Goal: Task Accomplishment & Management: Complete application form

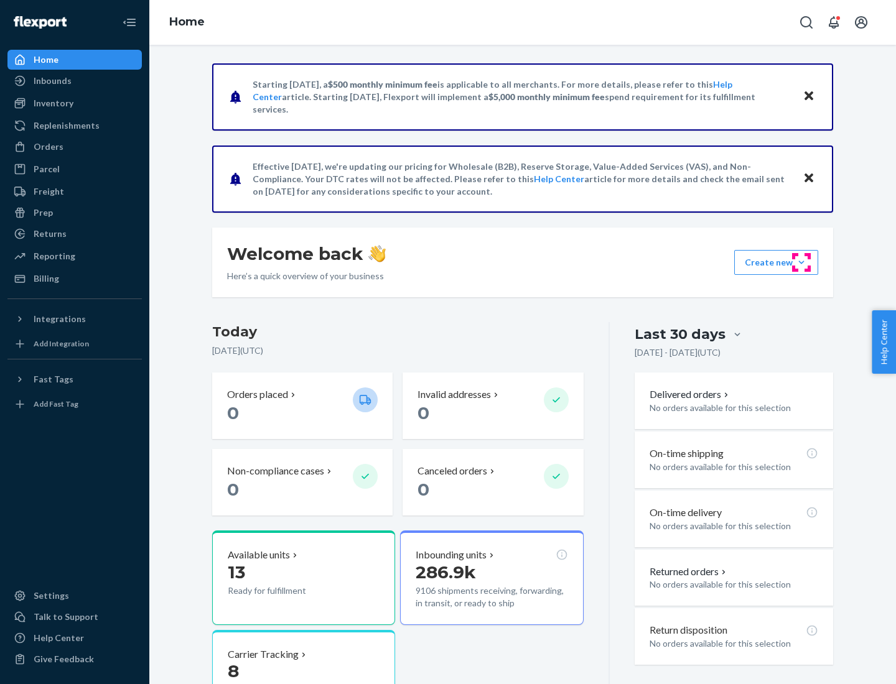
click at [801, 263] on button "Create new Create new inbound Create new order Create new product" at bounding box center [776, 262] width 84 height 25
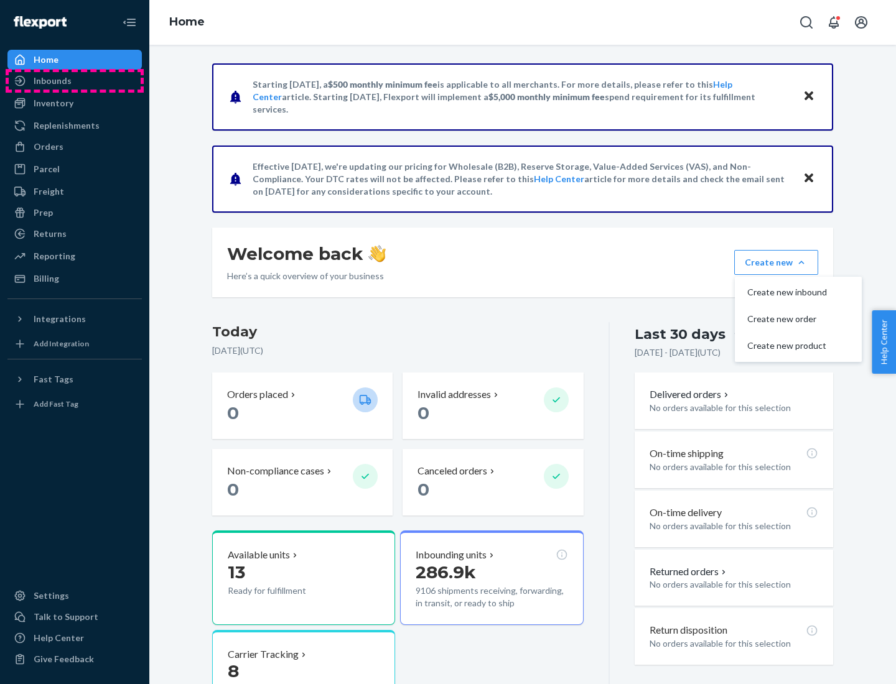
click at [75, 81] on div "Inbounds" at bounding box center [75, 80] width 132 height 17
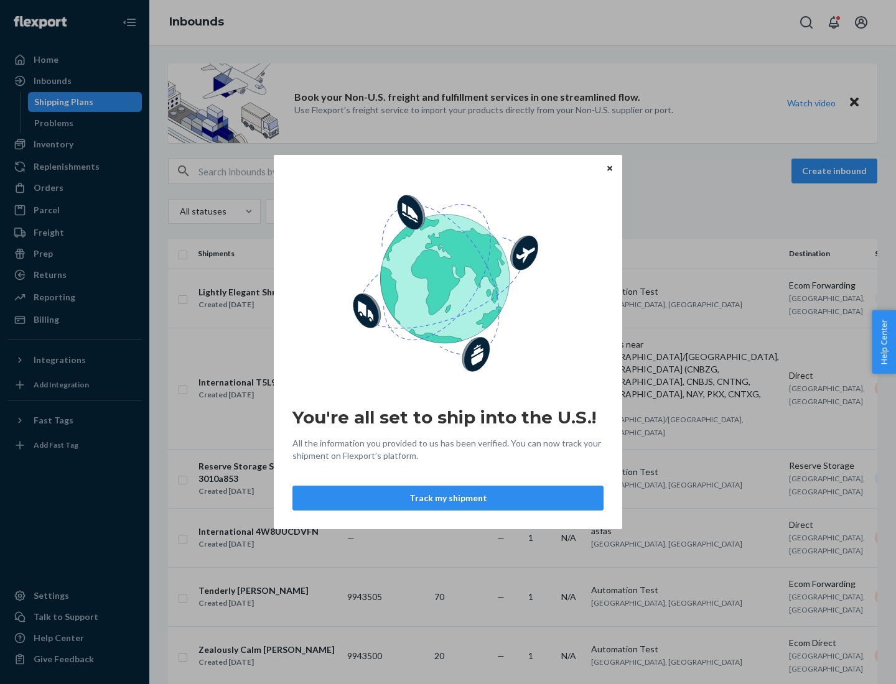
click at [448, 498] on button "Track my shipment" at bounding box center [447, 498] width 311 height 25
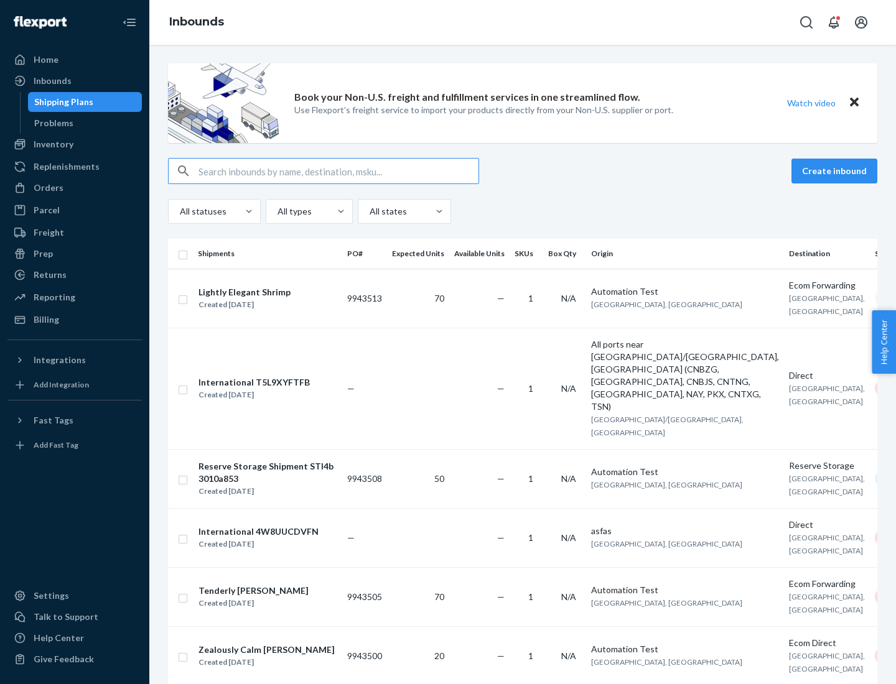
click at [836, 171] on button "Create inbound" at bounding box center [834, 171] width 86 height 25
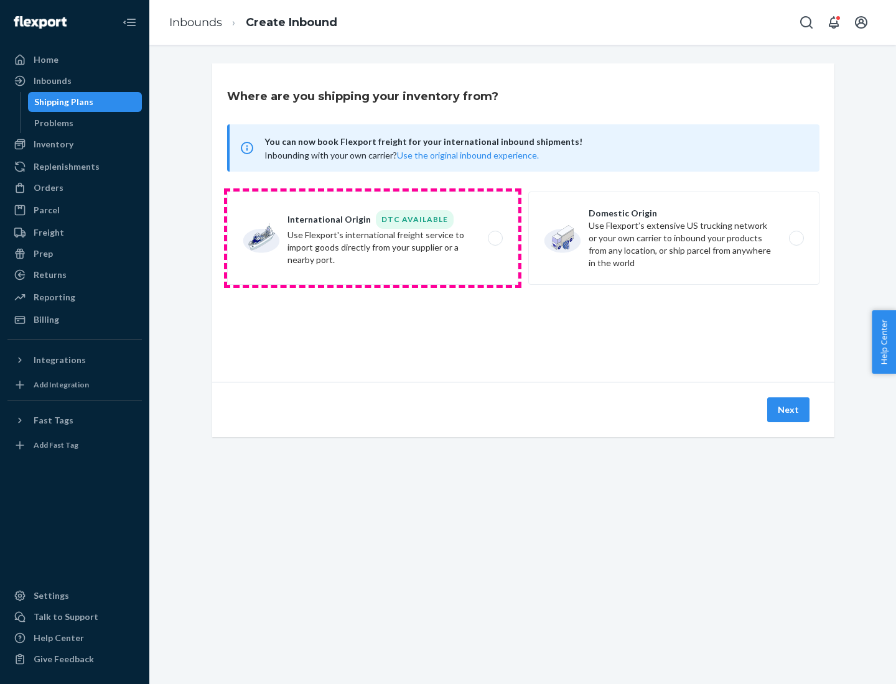
click at [373, 238] on label "International Origin DTC Available Use Flexport's international freight service…" at bounding box center [372, 238] width 291 height 93
click at [495, 238] on input "International Origin DTC Available Use Flexport's international freight service…" at bounding box center [499, 239] width 8 height 8
radio input "true"
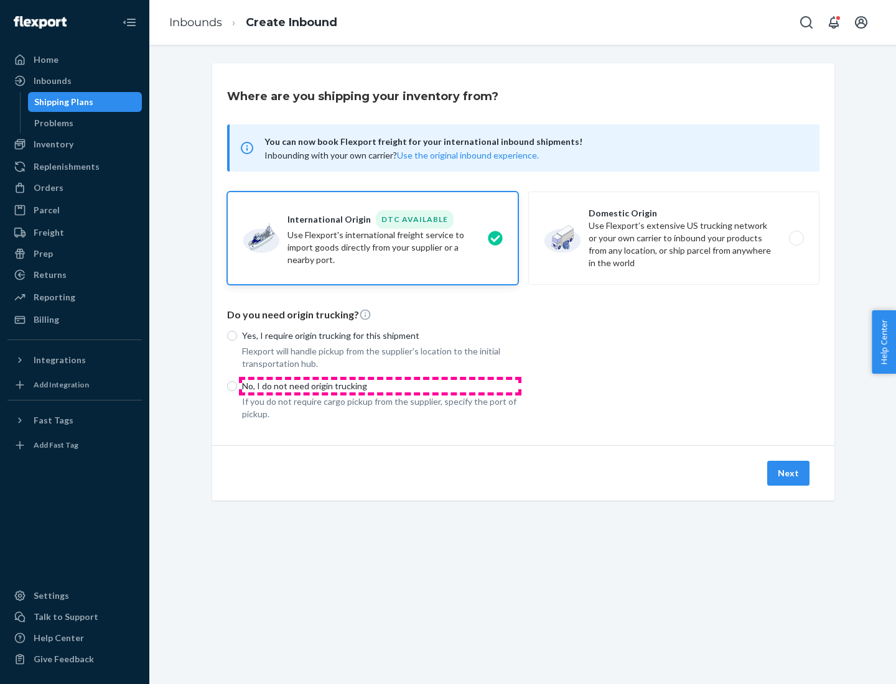
click at [380, 386] on p "No, I do not need origin trucking" at bounding box center [380, 386] width 276 height 12
click at [237, 386] on input "No, I do not need origin trucking" at bounding box center [232, 386] width 10 height 10
radio input "true"
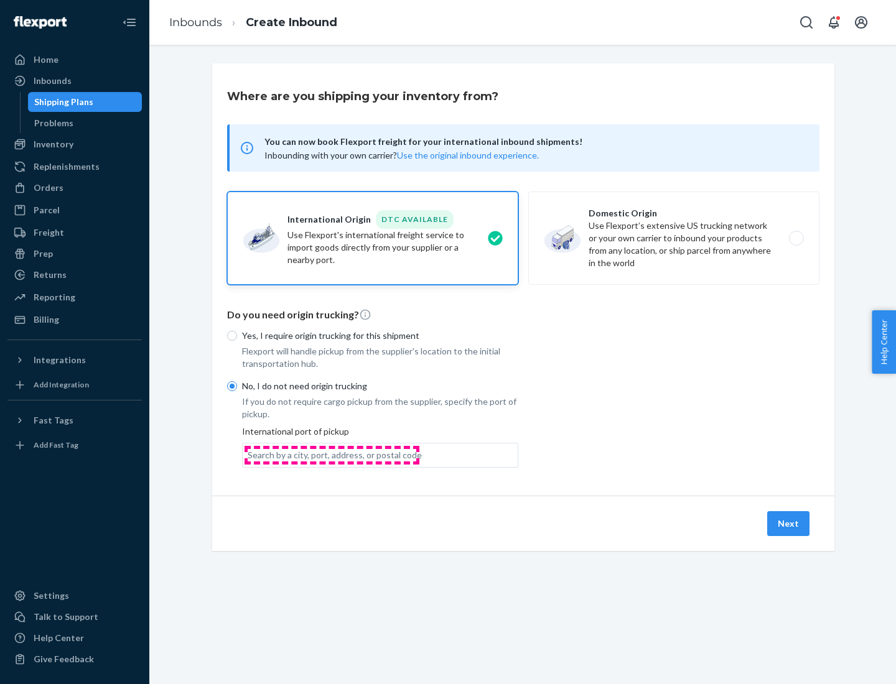
click at [332, 455] on div "Search by a city, port, address, or postal code" at bounding box center [335, 455] width 174 height 12
click at [249, 455] on input "Search by a city, port, address, or postal code" at bounding box center [248, 455] width 1 height 12
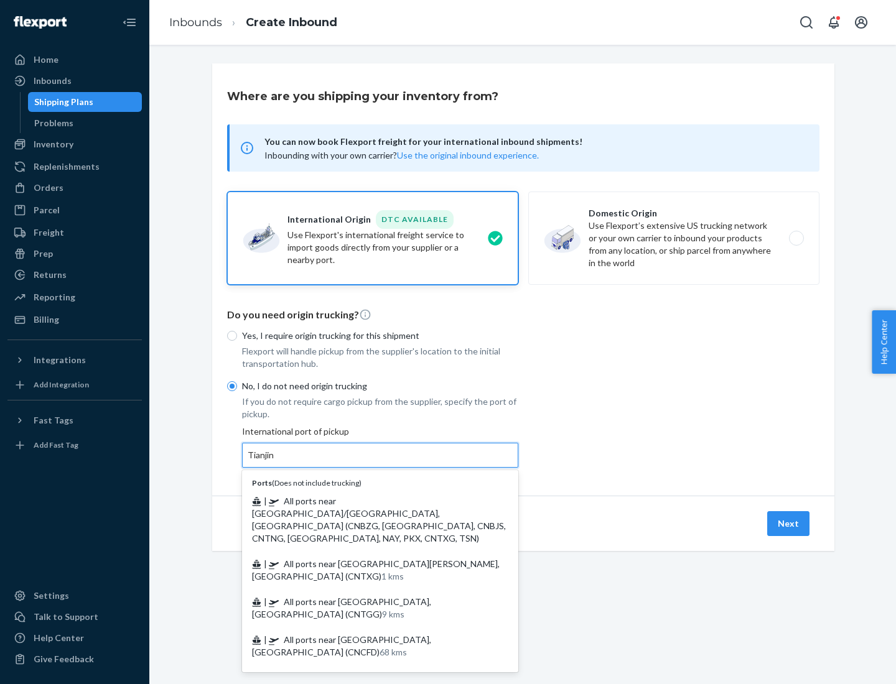
click at [368, 501] on span "| All ports near [GEOGRAPHIC_DATA]/[GEOGRAPHIC_DATA], [GEOGRAPHIC_DATA] (CNBZG,…" at bounding box center [379, 520] width 254 height 48
click at [275, 462] on input "Tianjin" at bounding box center [261, 455] width 27 height 12
type input "All ports near [GEOGRAPHIC_DATA]/[GEOGRAPHIC_DATA], [GEOGRAPHIC_DATA] (CNBZG, […"
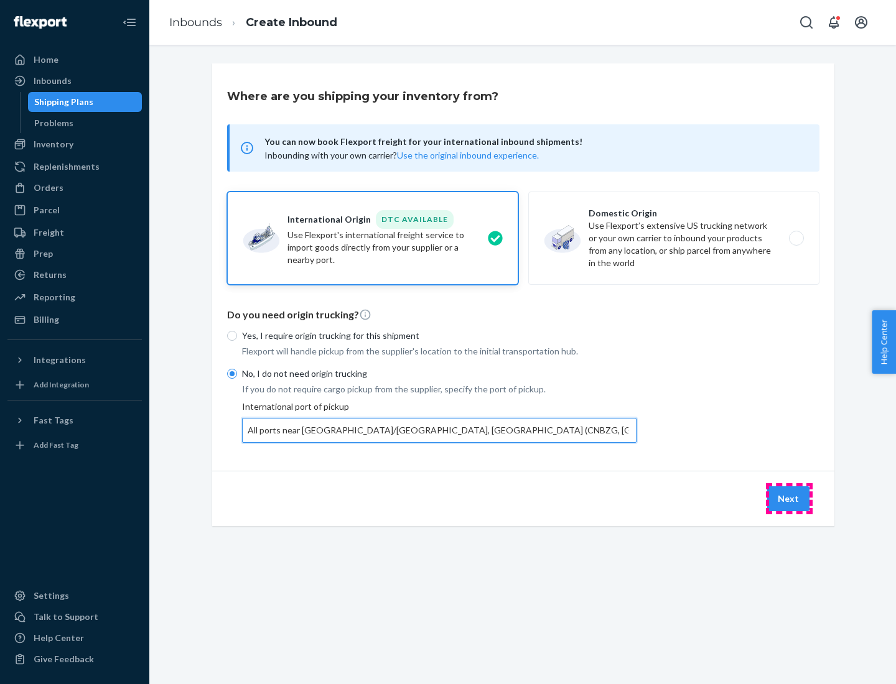
click at [789, 498] on button "Next" at bounding box center [788, 499] width 42 height 25
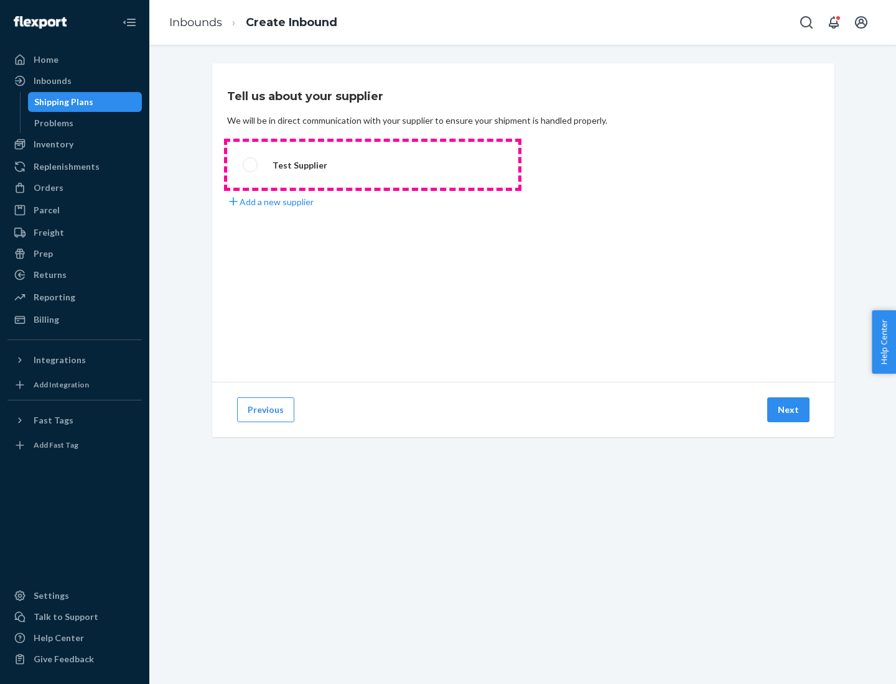
click at [373, 165] on label "Test Supplier" at bounding box center [372, 165] width 291 height 46
click at [251, 165] on input "Test Supplier" at bounding box center [247, 165] width 8 height 8
radio input "true"
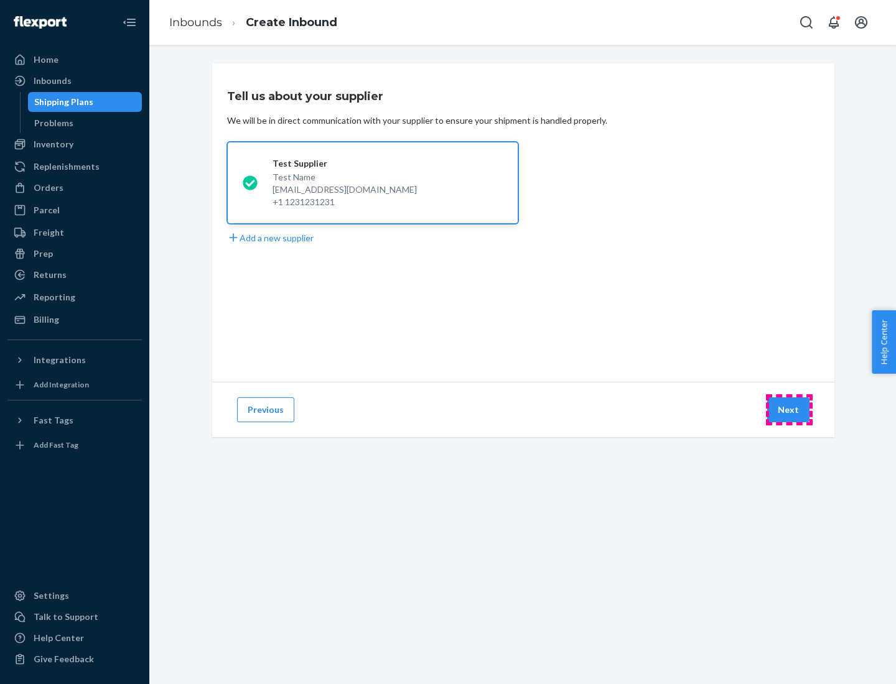
click at [789, 410] on button "Next" at bounding box center [788, 410] width 42 height 25
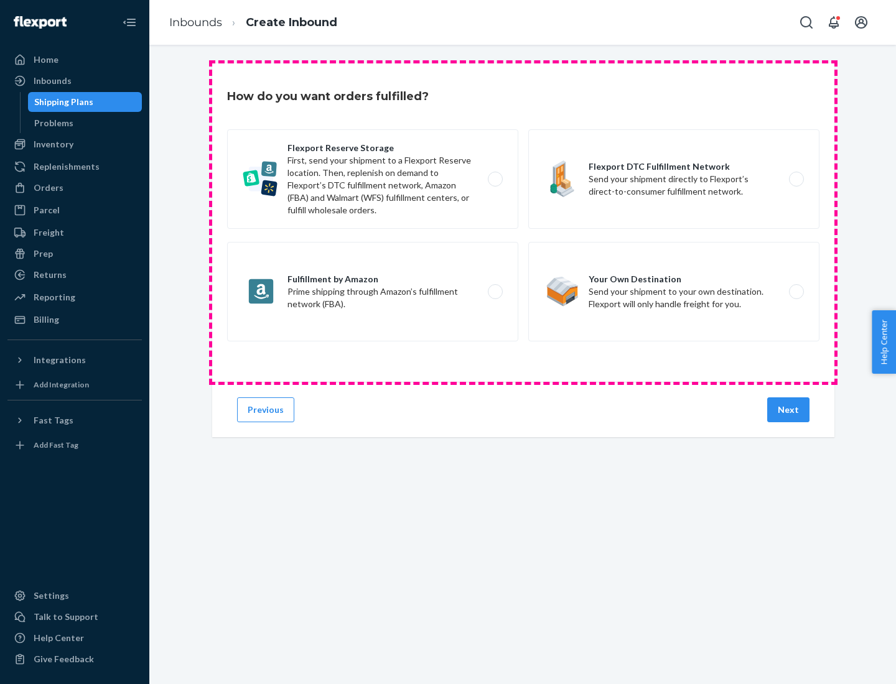
click at [523, 223] on div "Flexport Reserve Storage First, send your shipment to a Flexport Reserve locati…" at bounding box center [523, 236] width 592 height 215
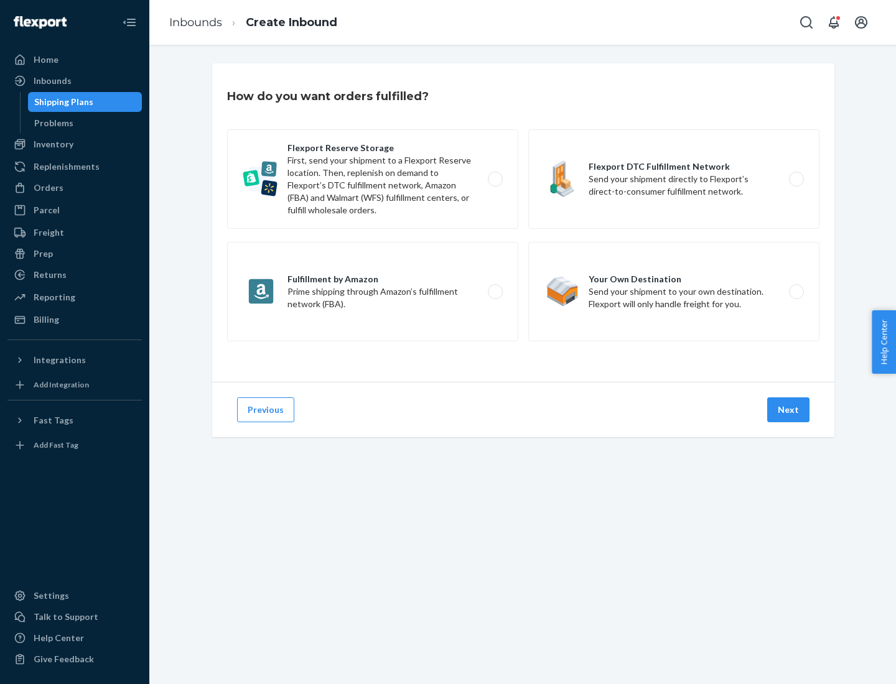
click at [674, 179] on label "Flexport DTC Fulfillment Network Send your shipment directly to Flexport’s dire…" at bounding box center [673, 179] width 291 height 100
click at [796, 179] on input "Flexport DTC Fulfillment Network Send your shipment directly to Flexport’s dire…" at bounding box center [800, 179] width 8 height 8
radio input "true"
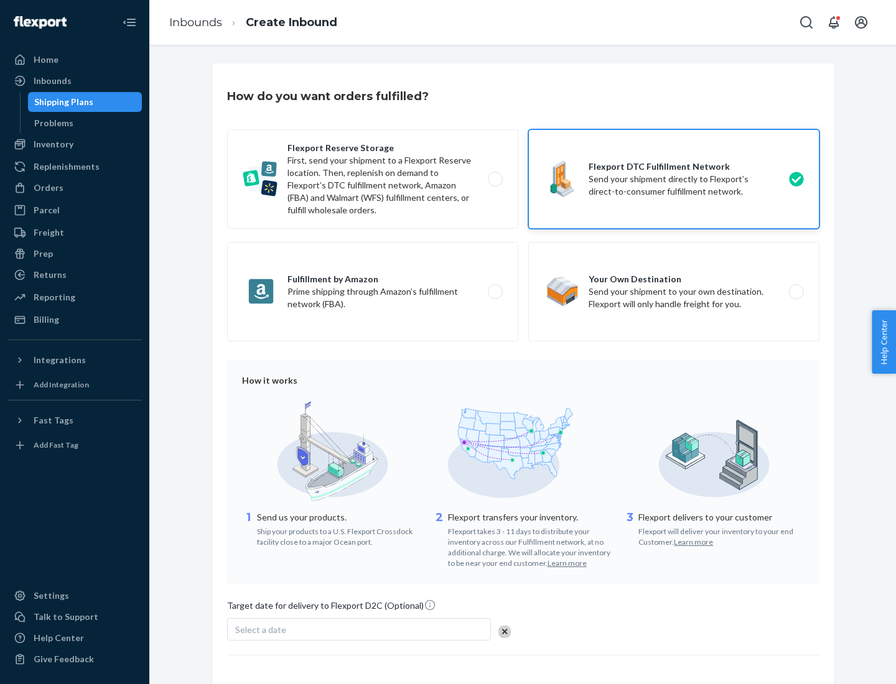
scroll to position [91, 0]
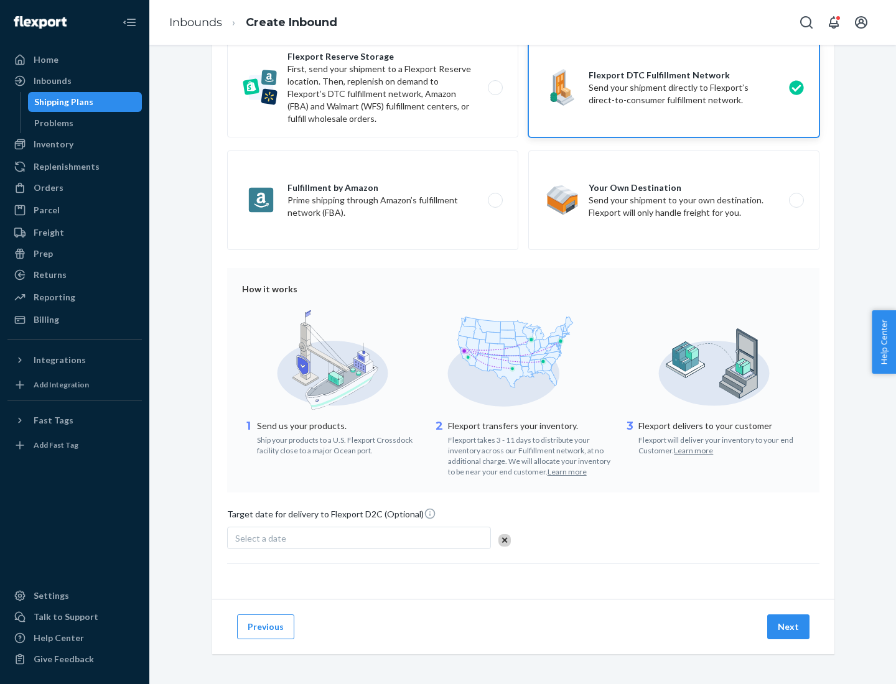
click at [789, 626] on button "Next" at bounding box center [788, 627] width 42 height 25
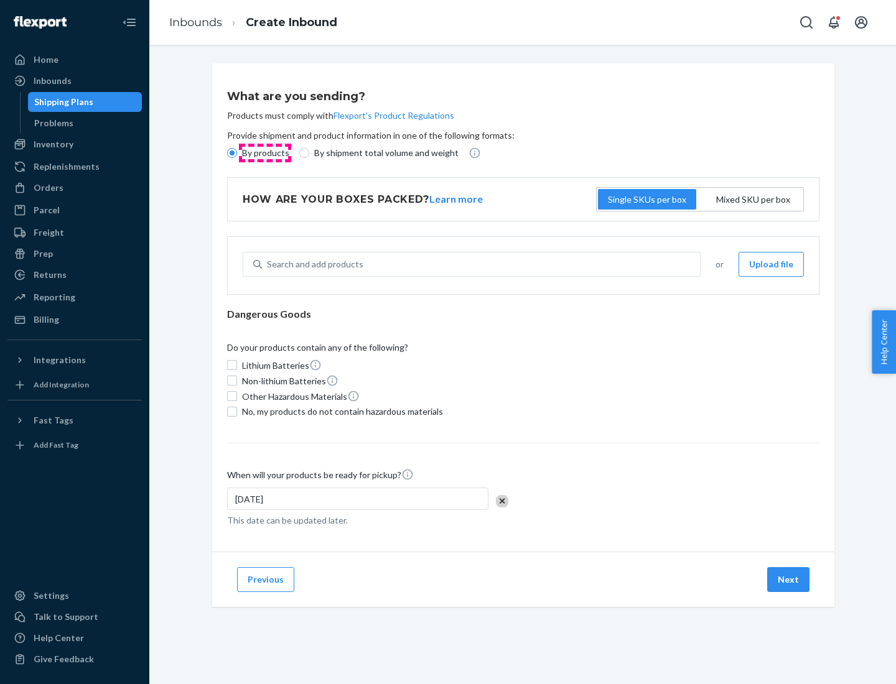
click at [264, 153] on p "By products" at bounding box center [265, 153] width 47 height 12
click at [237, 153] on input "By products" at bounding box center [232, 153] width 10 height 10
click at [313, 264] on div "Search and add products" at bounding box center [315, 264] width 96 height 12
click at [268, 264] on input "Search and add products" at bounding box center [267, 264] width 1 height 12
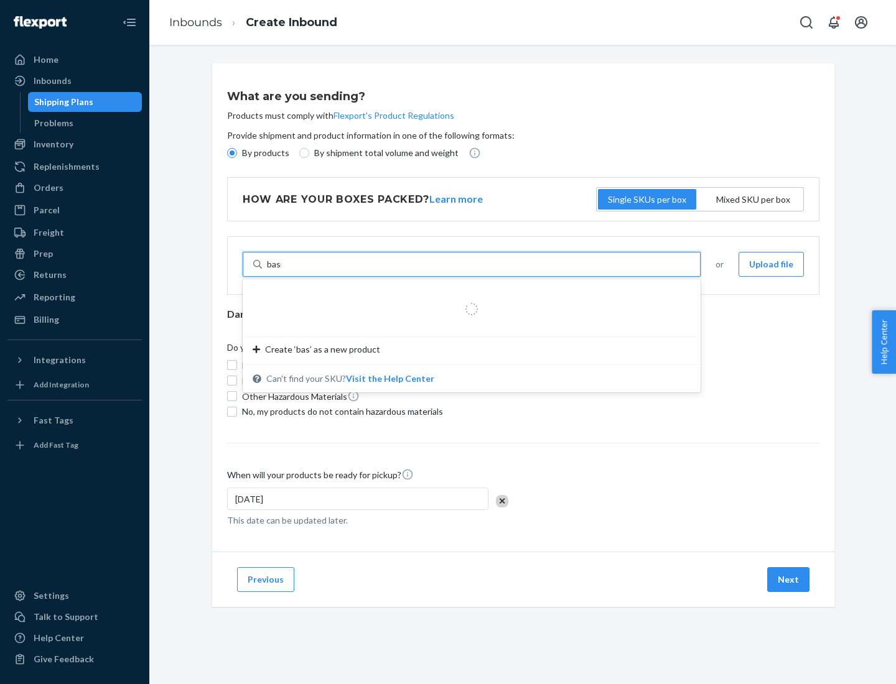
type input "basic"
click at [467, 294] on div "Basic Test Product 1" at bounding box center [467, 294] width 428 height 12
click at [287, 271] on input "basic" at bounding box center [277, 264] width 21 height 12
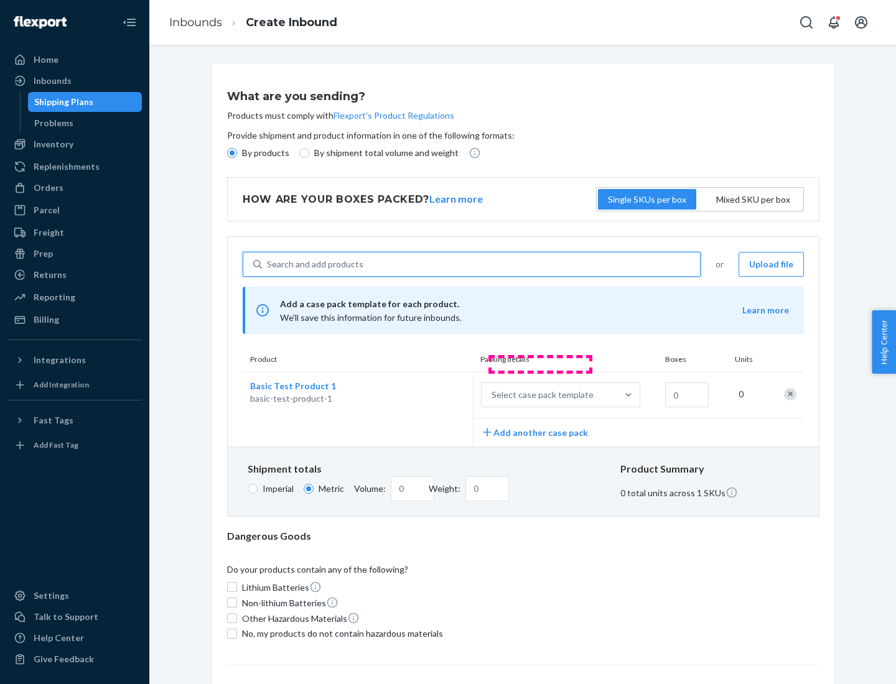
scroll to position [30, 0]
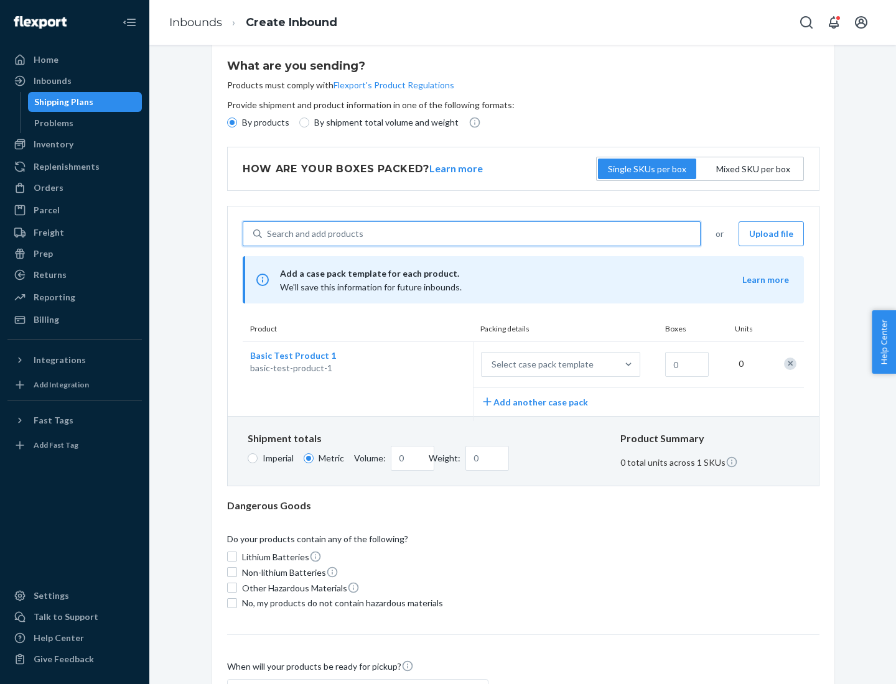
click at [540, 365] on div "Select case pack template" at bounding box center [542, 364] width 102 height 12
click at [430, 365] on input "Select case pack template" at bounding box center [430, 365] width 0 height 0
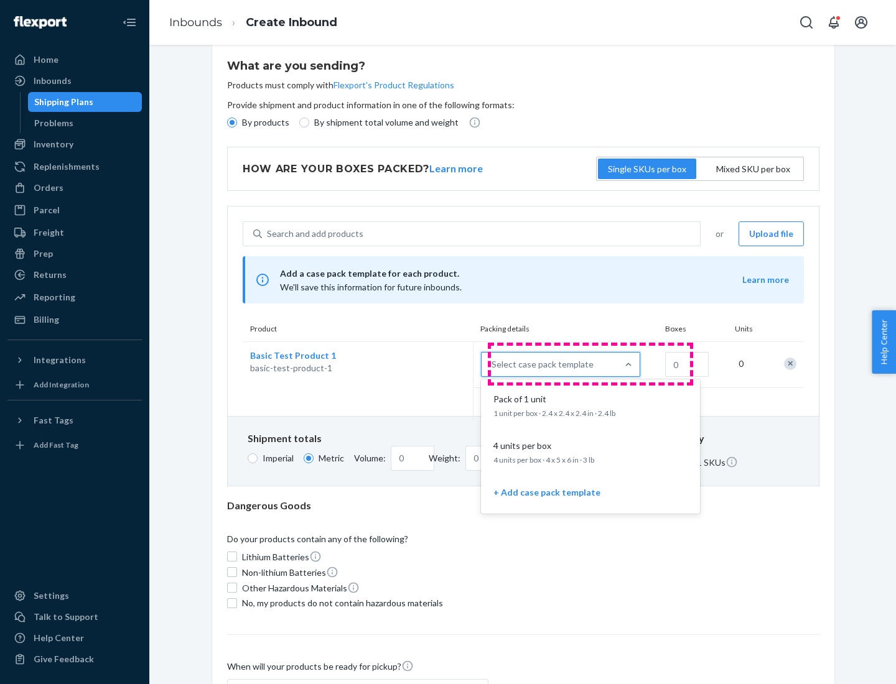
scroll to position [72, 0]
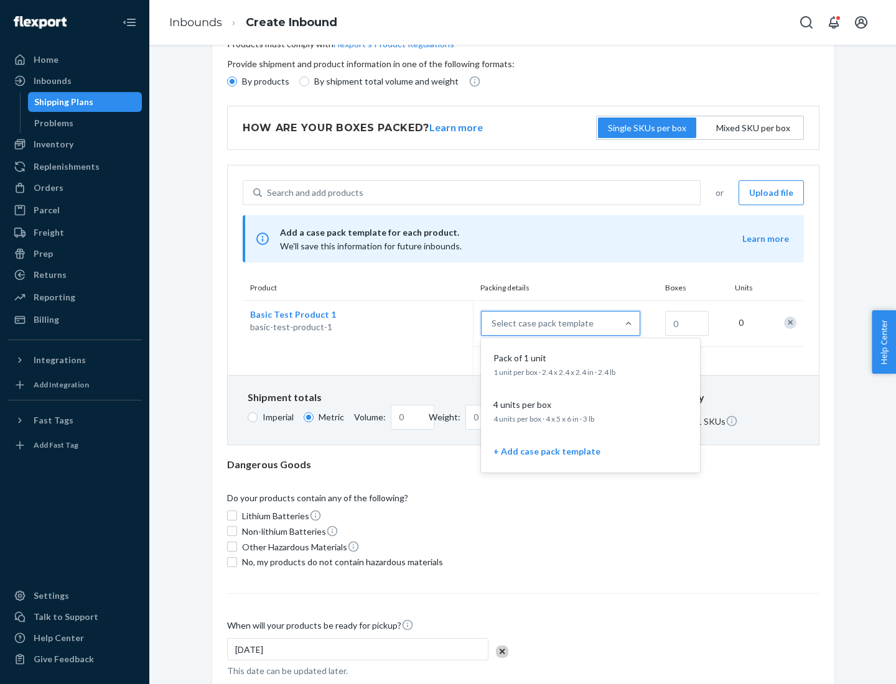
click at [590, 364] on div "Pack of 1 unit" at bounding box center [587, 358] width 199 height 12
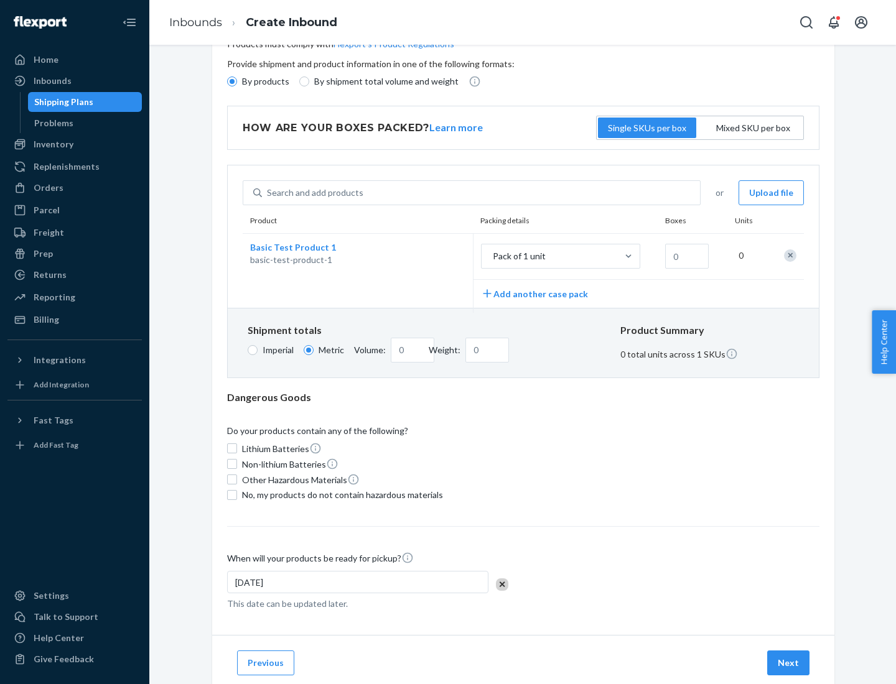
scroll to position [0, 0]
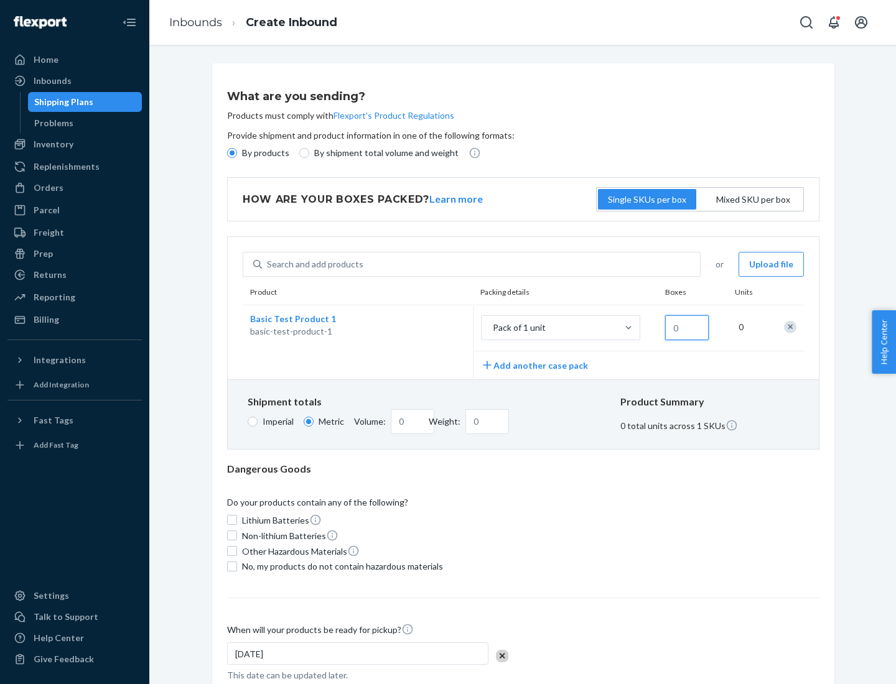
type input "1.09"
type input "1"
type input "10.89"
type input "100"
type input "0.02"
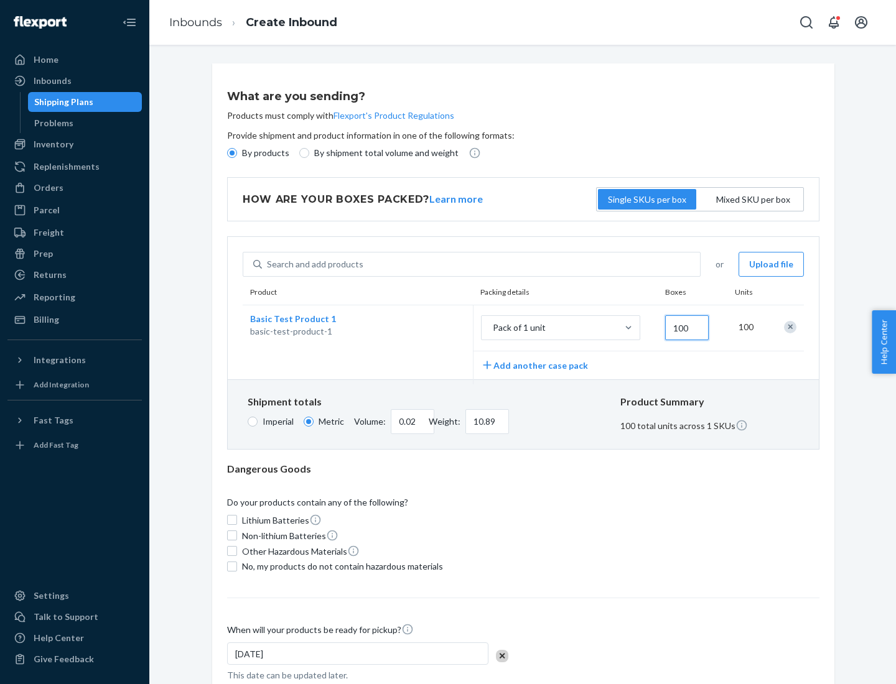
type input "108.86"
type input "1000"
type input "0.23"
type input "1088.62"
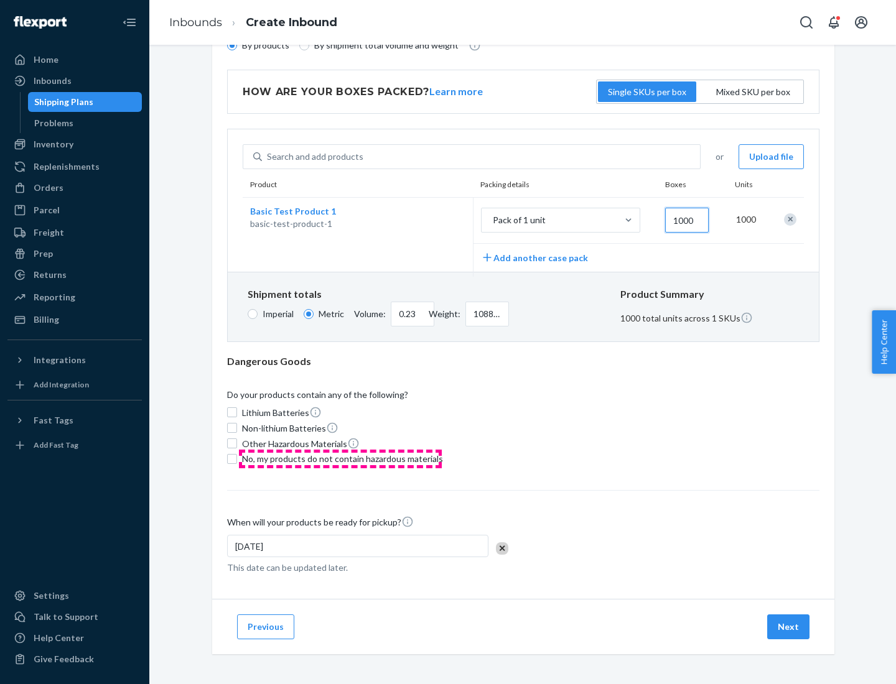
type input "1000"
click at [340, 459] on span "No, my products do not contain hazardous materials" at bounding box center [342, 459] width 201 height 12
click at [237, 459] on input "No, my products do not contain hazardous materials" at bounding box center [232, 459] width 10 height 10
checkbox input "true"
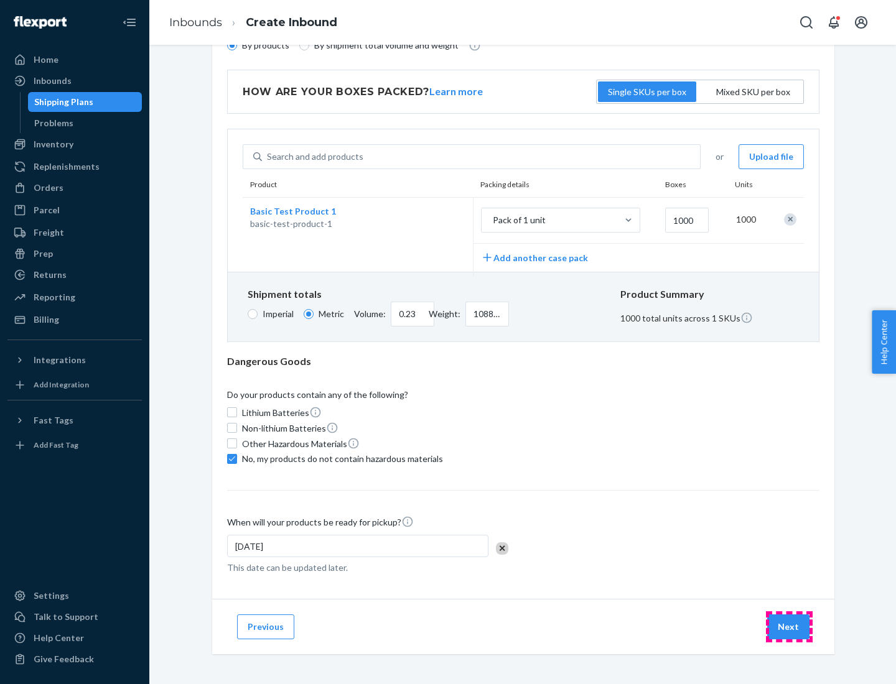
click at [789, 626] on button "Next" at bounding box center [788, 627] width 42 height 25
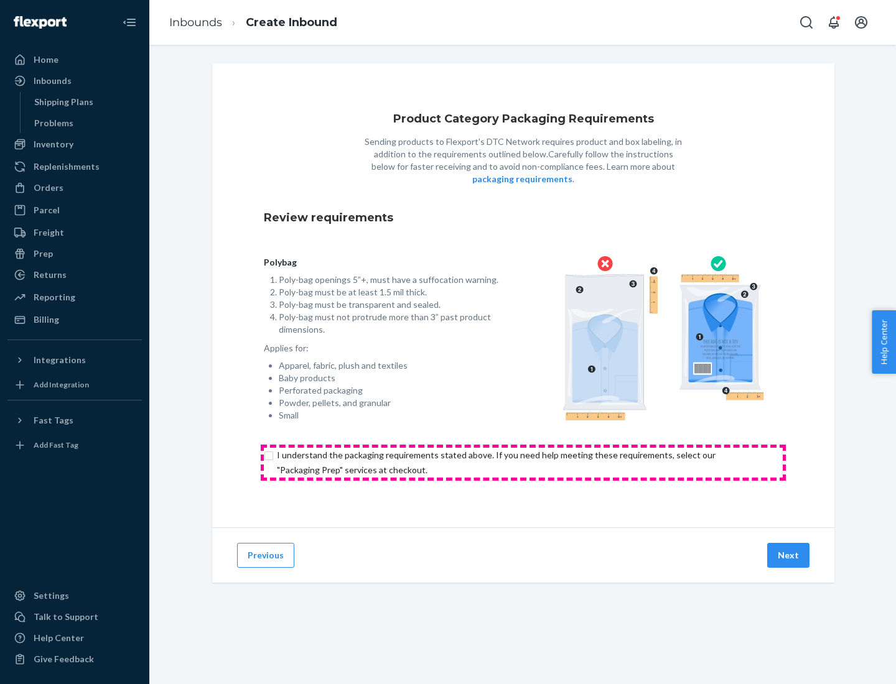
click at [523, 462] on input "checkbox" at bounding box center [523, 463] width 519 height 30
checkbox input "true"
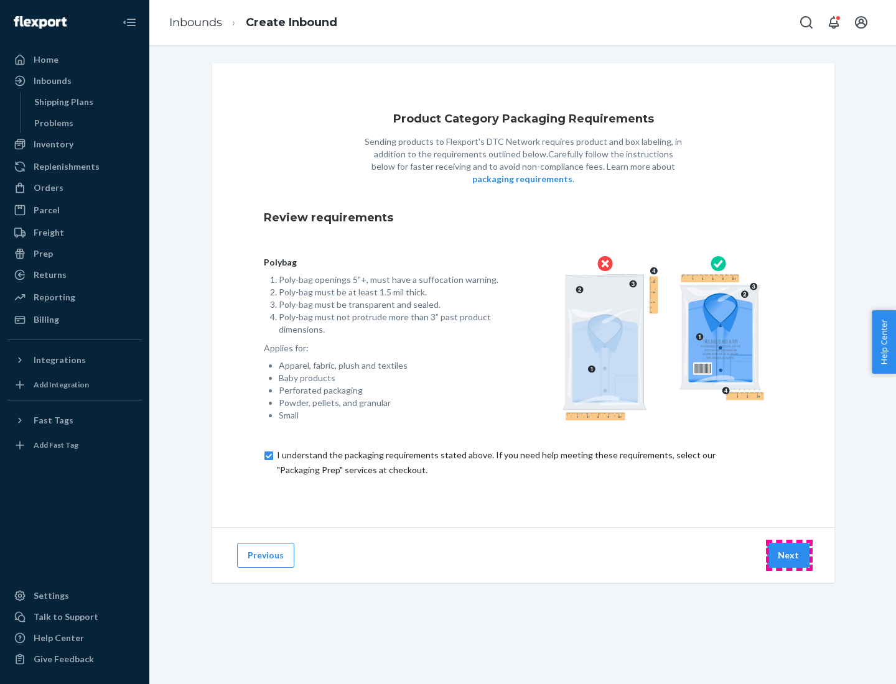
click at [789, 555] on button "Next" at bounding box center [788, 555] width 42 height 25
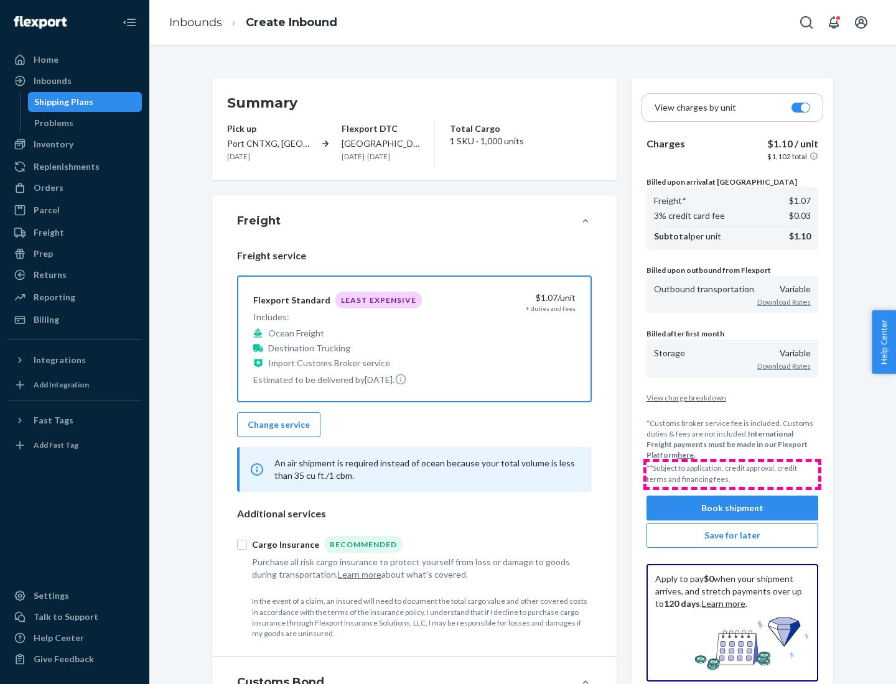
scroll to position [144, 0]
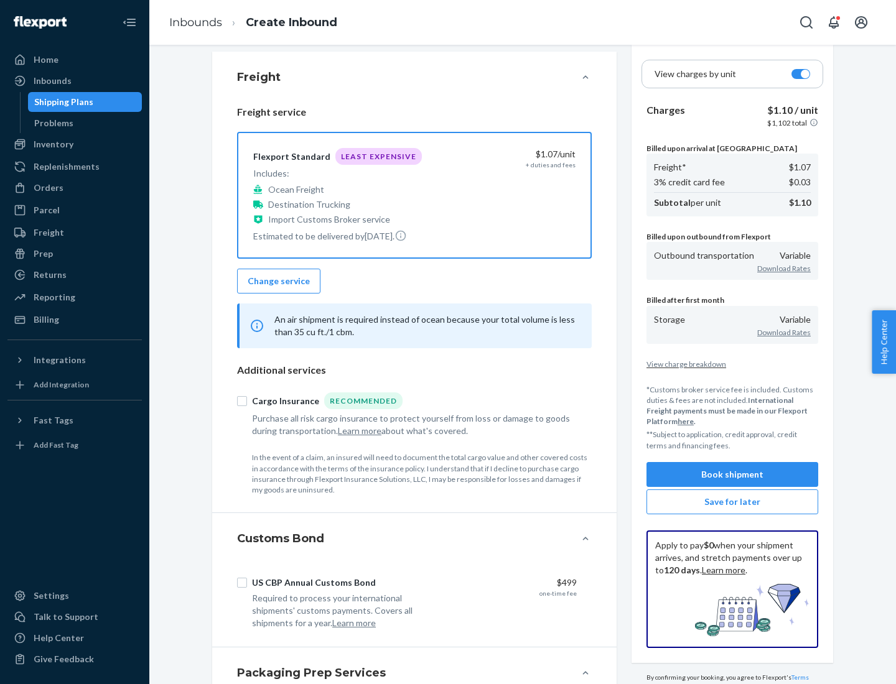
click at [732, 474] on button "Book shipment" at bounding box center [732, 474] width 172 height 25
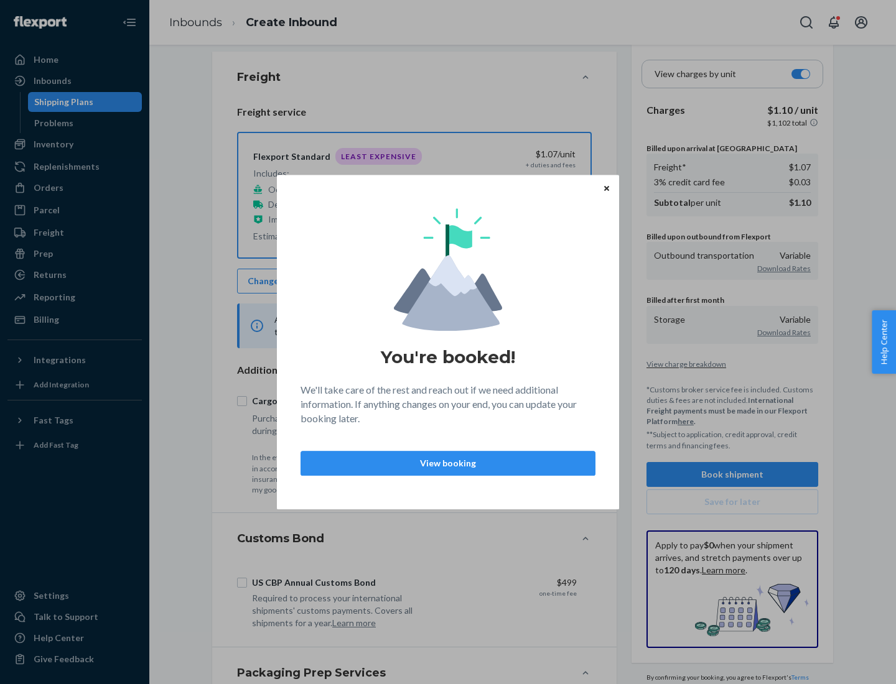
click at [448, 463] on p "View booking" at bounding box center [448, 463] width 274 height 12
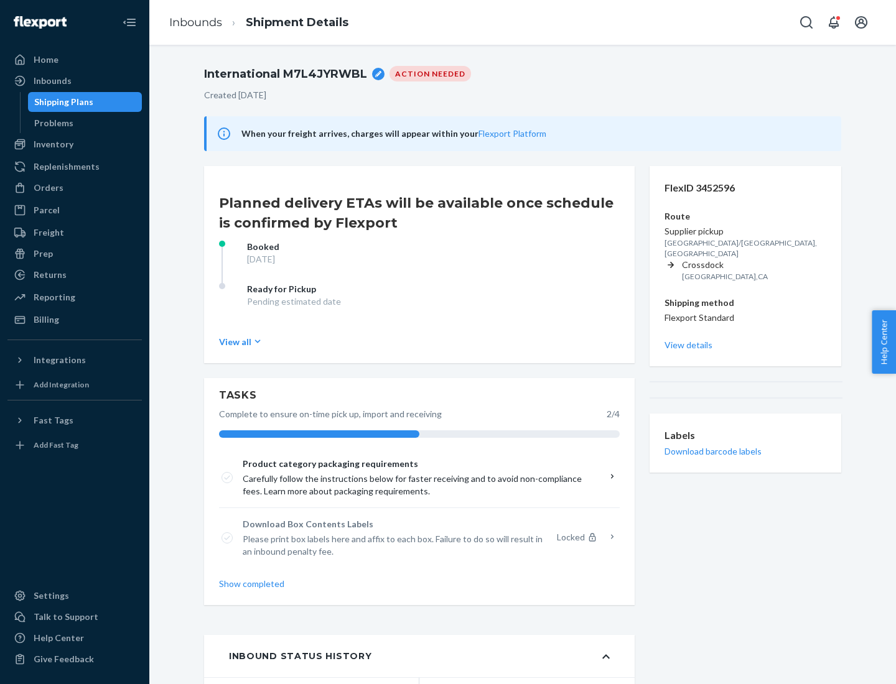
scroll to position [100, 0]
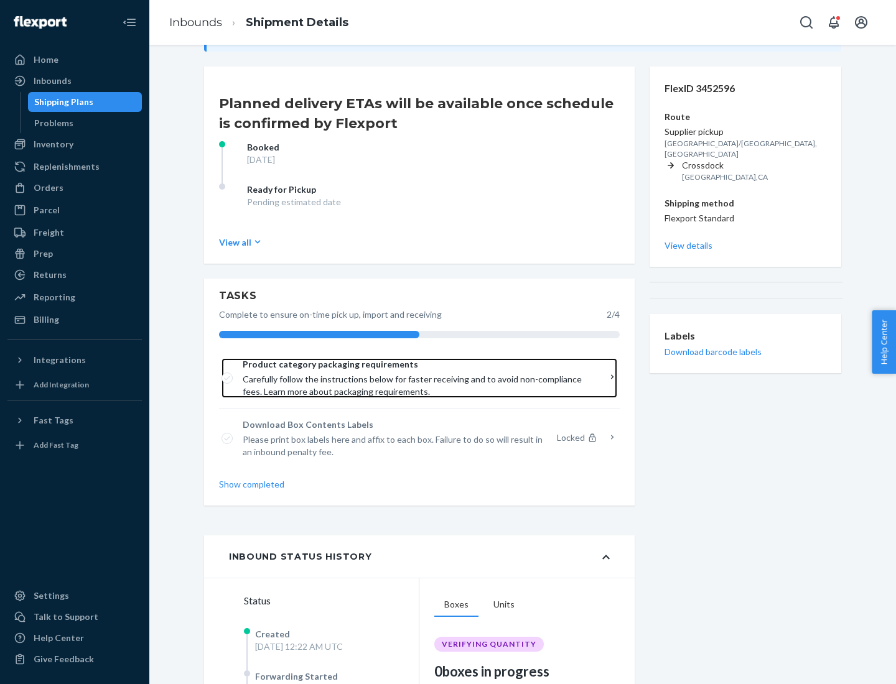
click at [415, 365] on span "Product category packaging requirements" at bounding box center [415, 364] width 345 height 12
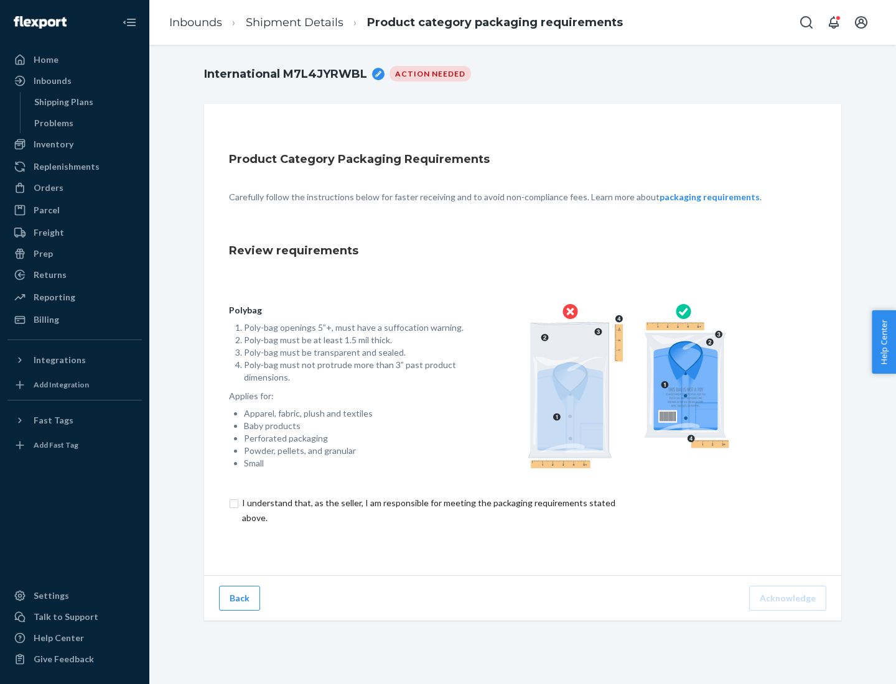
click at [427, 510] on input "checkbox" at bounding box center [436, 511] width 414 height 30
checkbox input "true"
click at [789, 598] on button "Acknowledge" at bounding box center [787, 598] width 77 height 25
